Goal: Communication & Community: Connect with others

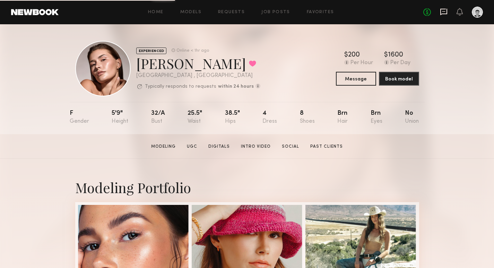
click at [442, 15] on icon at bounding box center [444, 12] width 8 height 8
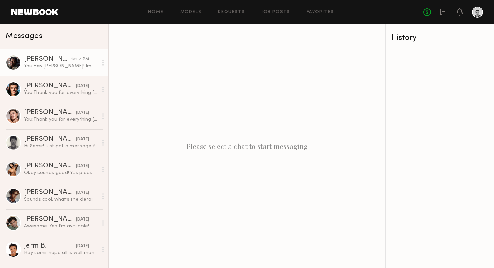
click at [63, 66] on div "You: Hey Tyler! Im putting together an in studio ecomm shoot for fox racing and…" at bounding box center [61, 66] width 74 height 7
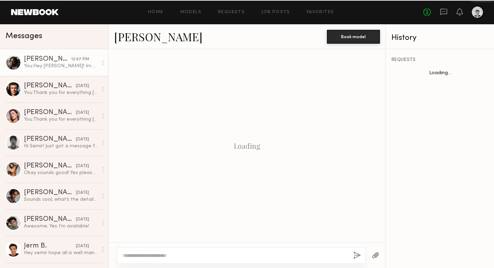
scroll to position [186, 0]
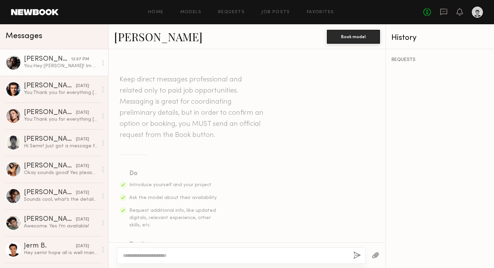
scroll to position [194, 0]
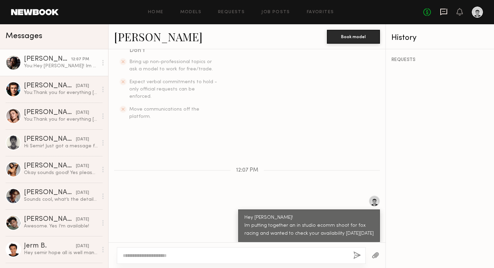
click at [443, 12] on icon at bounding box center [444, 12] width 8 height 8
